Goal: Download file/media

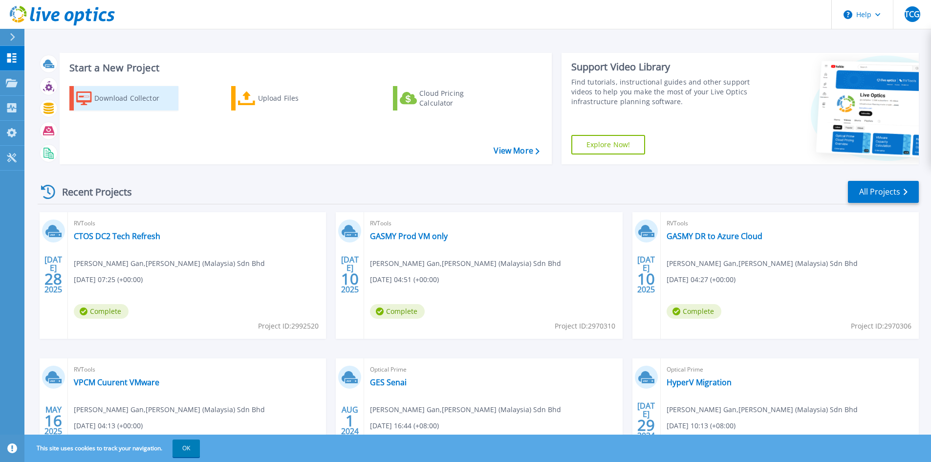
click at [138, 100] on div "Download Collector" at bounding box center [133, 98] width 78 height 20
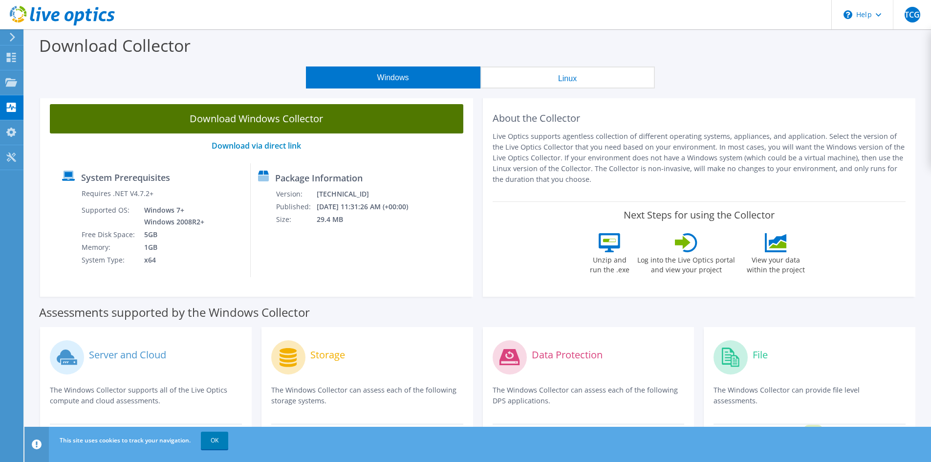
click at [358, 124] on link "Download Windows Collector" at bounding box center [256, 118] width 413 height 29
